Goal: Information Seeking & Learning: Learn about a topic

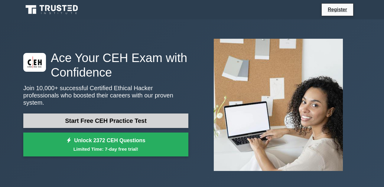
click at [99, 117] on link "Start Free CEH Practice Test" at bounding box center [105, 121] width 165 height 15
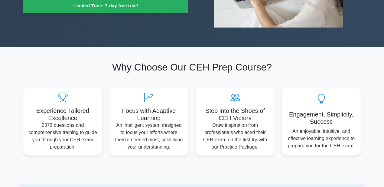
scroll to position [144, 0]
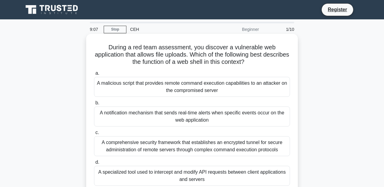
click at [194, 85] on div "A malicious script that provides remote command execution capabilities to an at…" at bounding box center [192, 87] width 196 height 20
click at [94, 75] on input "a. A malicious script that provides remote command execution capabilities to an…" at bounding box center [94, 73] width 0 height 4
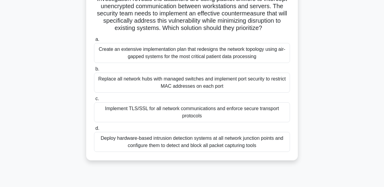
scroll to position [66, 0]
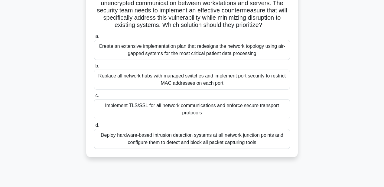
click at [215, 105] on div "Implement TLS/SSL for all network communications and enforce secure transport p…" at bounding box center [192, 109] width 196 height 20
click at [94, 98] on input "c. Implement TLS/SSL for all network communications and enforce secure transpor…" at bounding box center [94, 96] width 0 height 4
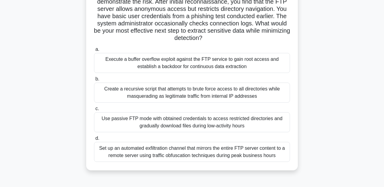
scroll to position [55, 0]
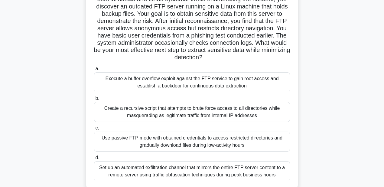
click at [205, 81] on div "Execute a buffer overflow exploit against the FTP service to gain root access a…" at bounding box center [192, 82] width 196 height 20
click at [94, 71] on input "a. Execute a buffer overflow exploit against the FTP service to gain root acces…" at bounding box center [94, 69] width 0 height 4
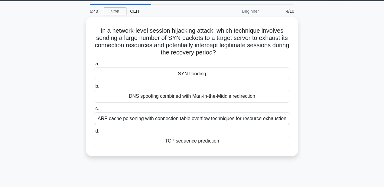
scroll to position [18, 0]
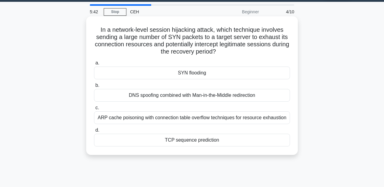
click at [216, 76] on div "SYN flooding" at bounding box center [192, 73] width 196 height 13
click at [94, 65] on input "a. SYN flooding" at bounding box center [94, 63] width 0 height 4
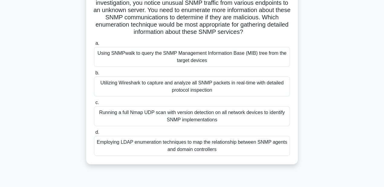
scroll to position [57, 0]
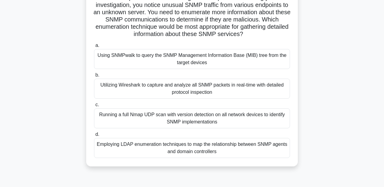
click at [222, 55] on div "Using SNMPwalk to query the SNMP Management Information Base (MIB) tree from th…" at bounding box center [192, 59] width 196 height 20
click at [94, 48] on input "a. Using SNMPwalk to query the SNMP Management Information Base (MIB) tree from…" at bounding box center [94, 46] width 0 height 4
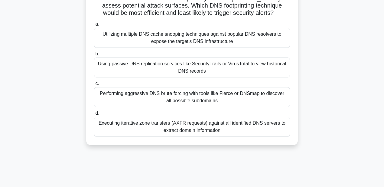
scroll to position [71, 0]
click at [204, 35] on div "Utilizing multiple DNS cache snooping techniques against popular DNS resolvers …" at bounding box center [192, 38] width 196 height 20
click at [94, 26] on input "a. Utilizing multiple DNS cache snooping techniques against popular DNS resolve…" at bounding box center [94, 24] width 0 height 4
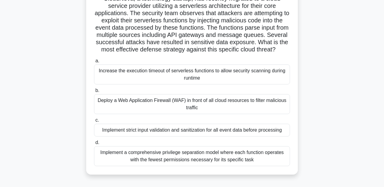
scroll to position [51, 0]
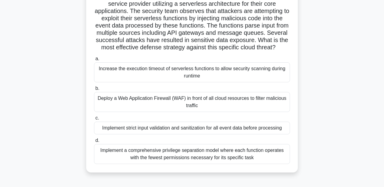
click at [177, 125] on div "Implement strict input validation and sanitization for all event data before pr…" at bounding box center [192, 128] width 196 height 13
click at [94, 120] on input "c. Implement strict input validation and sanitization for all event data before…" at bounding box center [94, 118] width 0 height 4
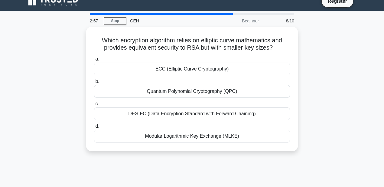
scroll to position [0, 0]
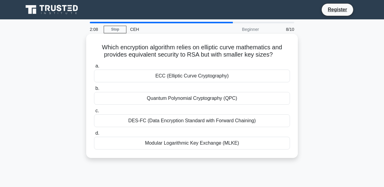
click at [187, 80] on div "ECC (Elliptic Curve Cryptography)" at bounding box center [192, 76] width 196 height 13
click at [94, 68] on input "a. ECC (Elliptic Curve Cryptography)" at bounding box center [94, 66] width 0 height 4
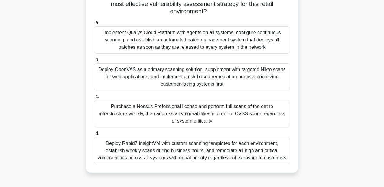
scroll to position [104, 0]
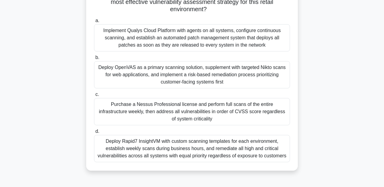
click at [168, 77] on div "Deploy OpenVAS as a primary scanning solution, supplement with targeted Nikto s…" at bounding box center [192, 74] width 196 height 27
click at [94, 60] on input "b. Deploy OpenVAS as a primary scanning solution, supplement with targeted Nikt…" at bounding box center [94, 58] width 0 height 4
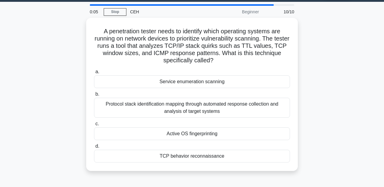
scroll to position [20, 0]
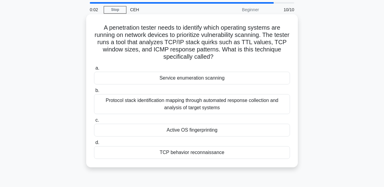
click at [169, 132] on div "Active OS fingerprinting" at bounding box center [192, 130] width 196 height 13
click at [94, 122] on input "c. Active OS fingerprinting" at bounding box center [94, 120] width 0 height 4
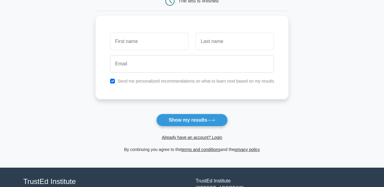
scroll to position [70, 0]
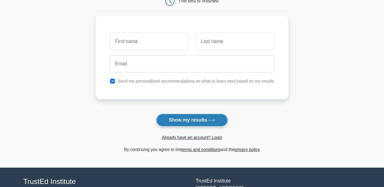
click at [174, 116] on button "Show my results" at bounding box center [191, 120] width 71 height 13
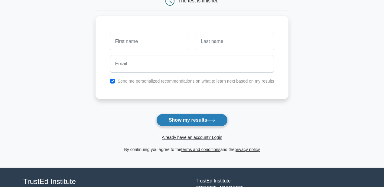
click at [174, 116] on button "Show my results" at bounding box center [191, 120] width 71 height 13
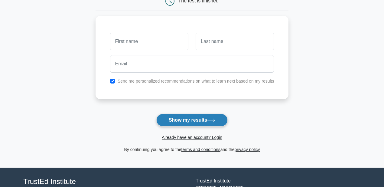
click at [174, 116] on button "Show my results" at bounding box center [191, 120] width 71 height 13
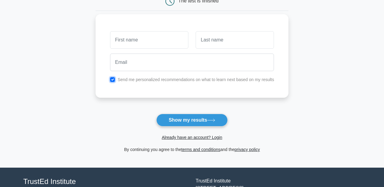
click at [111, 78] on input "checkbox" at bounding box center [112, 79] width 5 height 5
checkbox input "false"
click at [135, 35] on input "text" at bounding box center [149, 40] width 78 height 18
type input "he he"
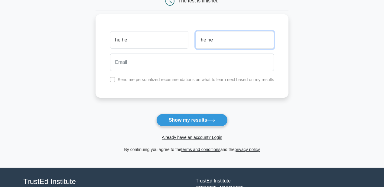
type input "he he"
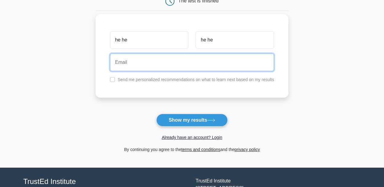
click at [137, 61] on input "email" at bounding box center [192, 63] width 164 height 18
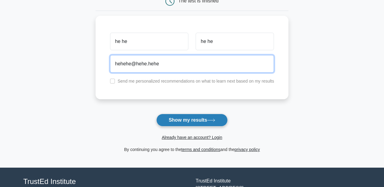
type input "hehehe@hehe.hehe"
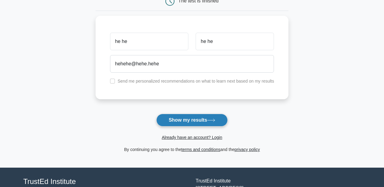
click at [170, 116] on button "Show my results" at bounding box center [191, 120] width 71 height 13
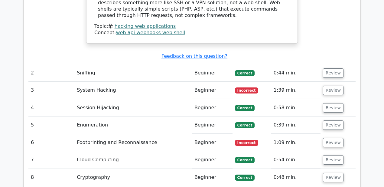
scroll to position [847, 0]
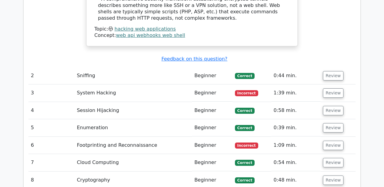
click at [233, 84] on td "Beginner" at bounding box center [212, 92] width 41 height 17
click at [324, 88] on button "Review" at bounding box center [333, 92] width 21 height 9
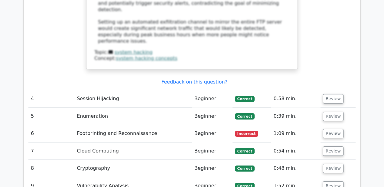
scroll to position [1291, 0]
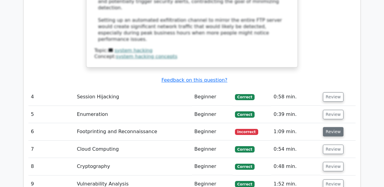
click at [333, 127] on button "Review" at bounding box center [333, 131] width 21 height 9
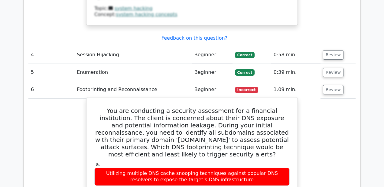
scroll to position [1334, 0]
